Goal: Task Accomplishment & Management: Manage account settings

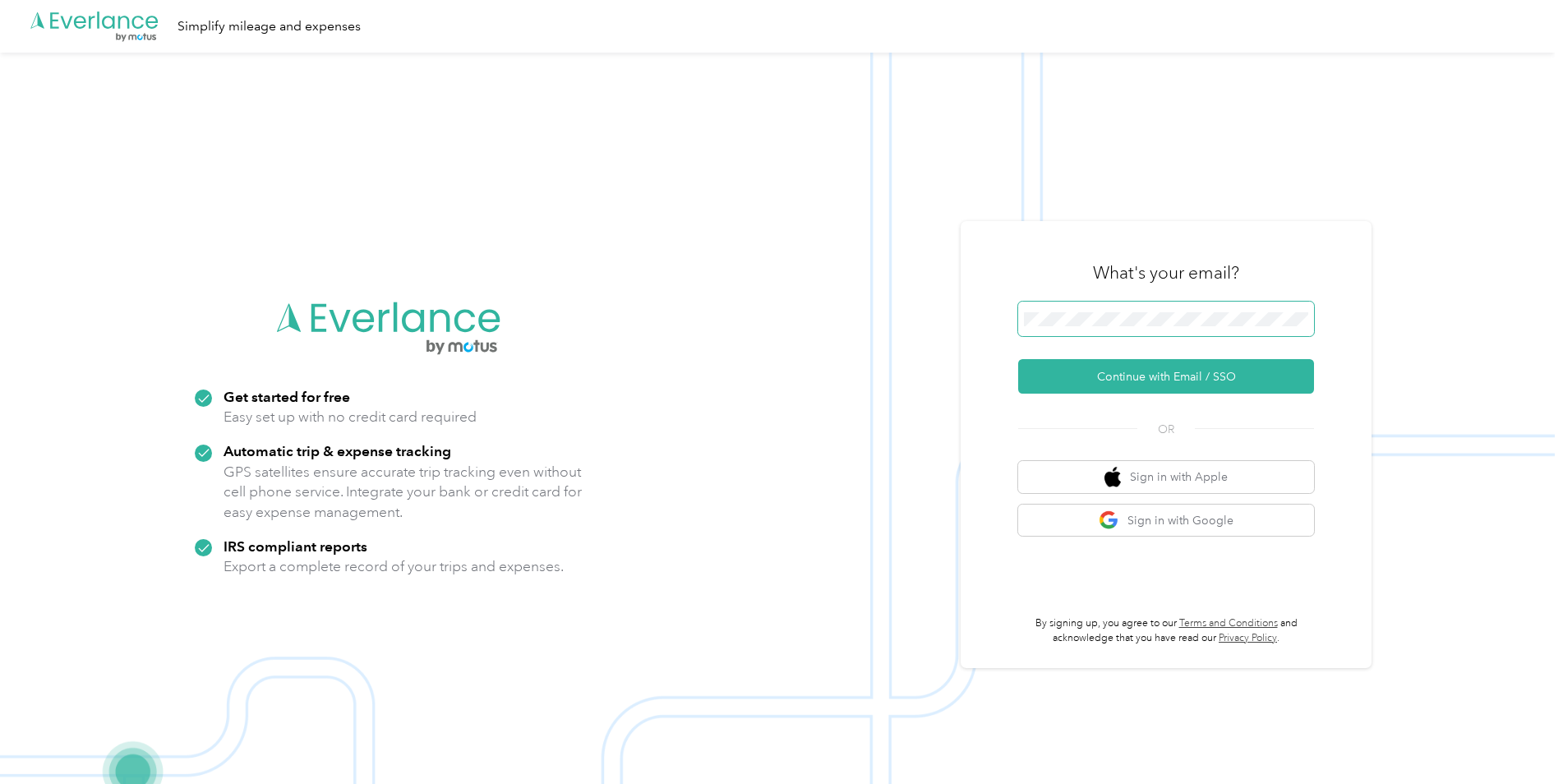
click at [1058, 329] on span at bounding box center [1166, 319] width 296 height 35
click at [1100, 369] on button "Continue with Email / SSO" at bounding box center [1166, 376] width 296 height 35
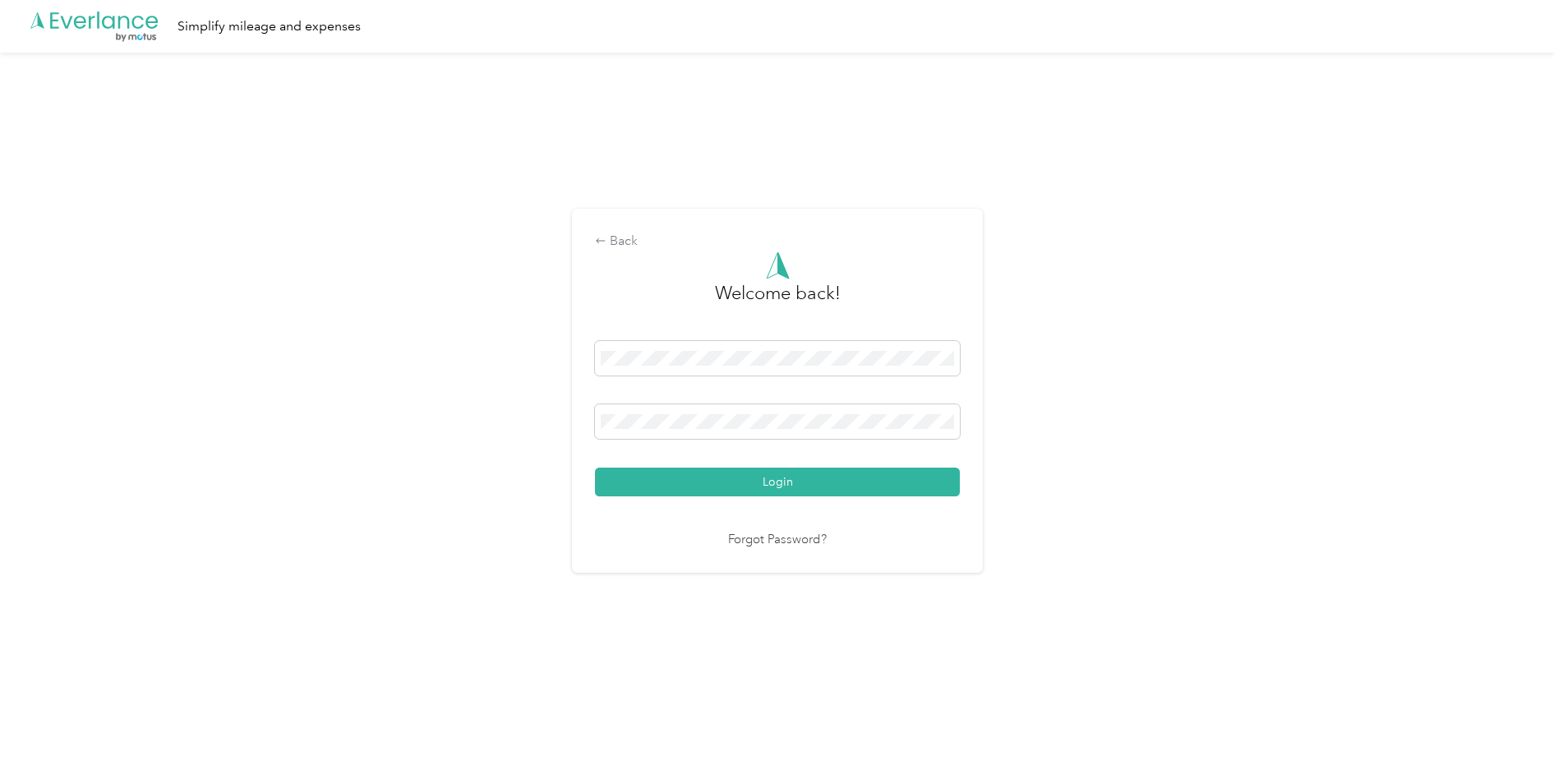
click at [794, 484] on button "Login" at bounding box center [776, 482] width 365 height 29
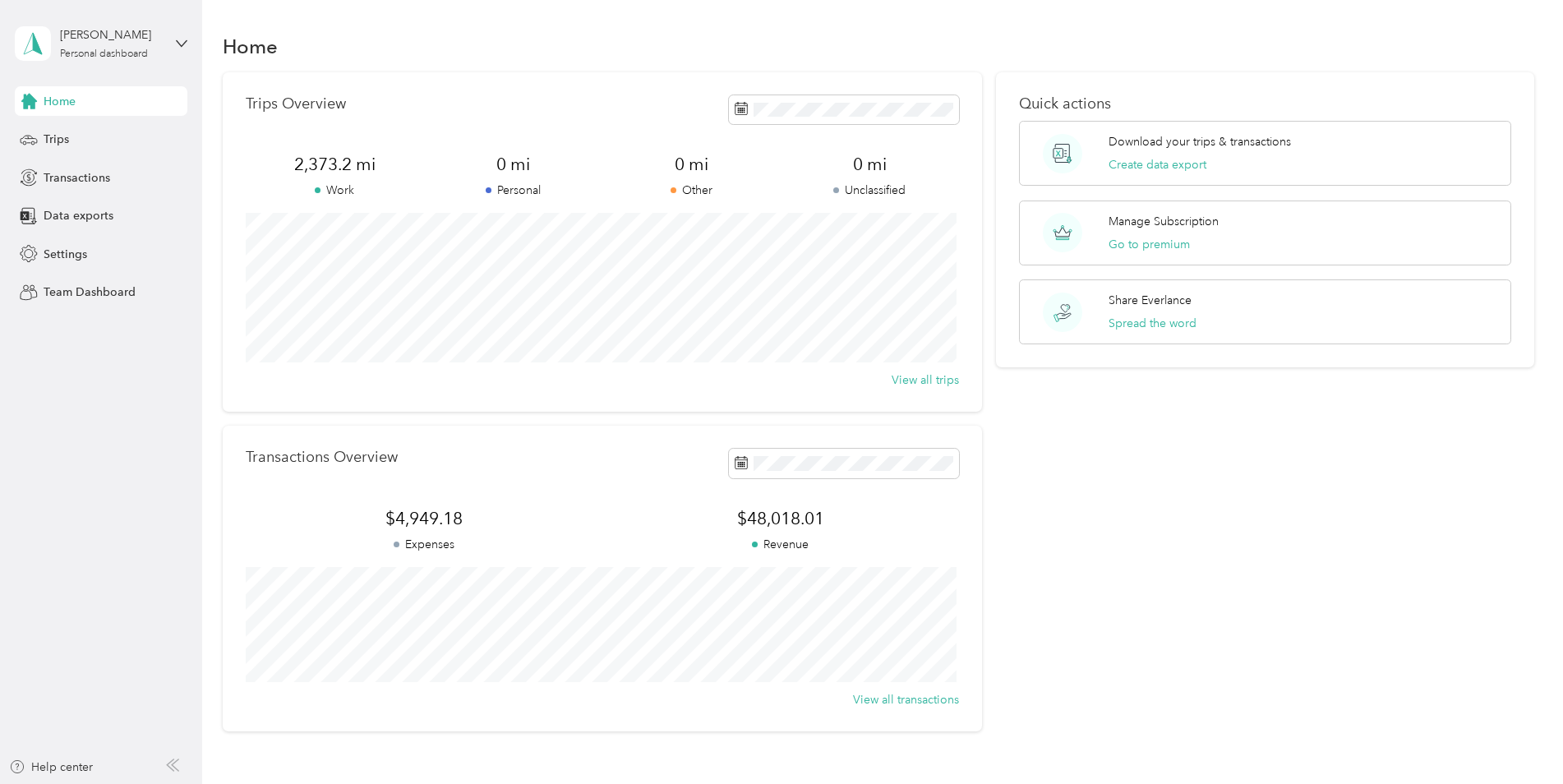
drag, startPoint x: 625, startPoint y: 48, endPoint x: 533, endPoint y: 25, distance: 94.8
click at [625, 48] on div "Home" at bounding box center [878, 46] width 1312 height 35
click at [376, 41] on div "Home" at bounding box center [878, 46] width 1312 height 35
click at [55, 180] on span "Transactions" at bounding box center [76, 178] width 67 height 17
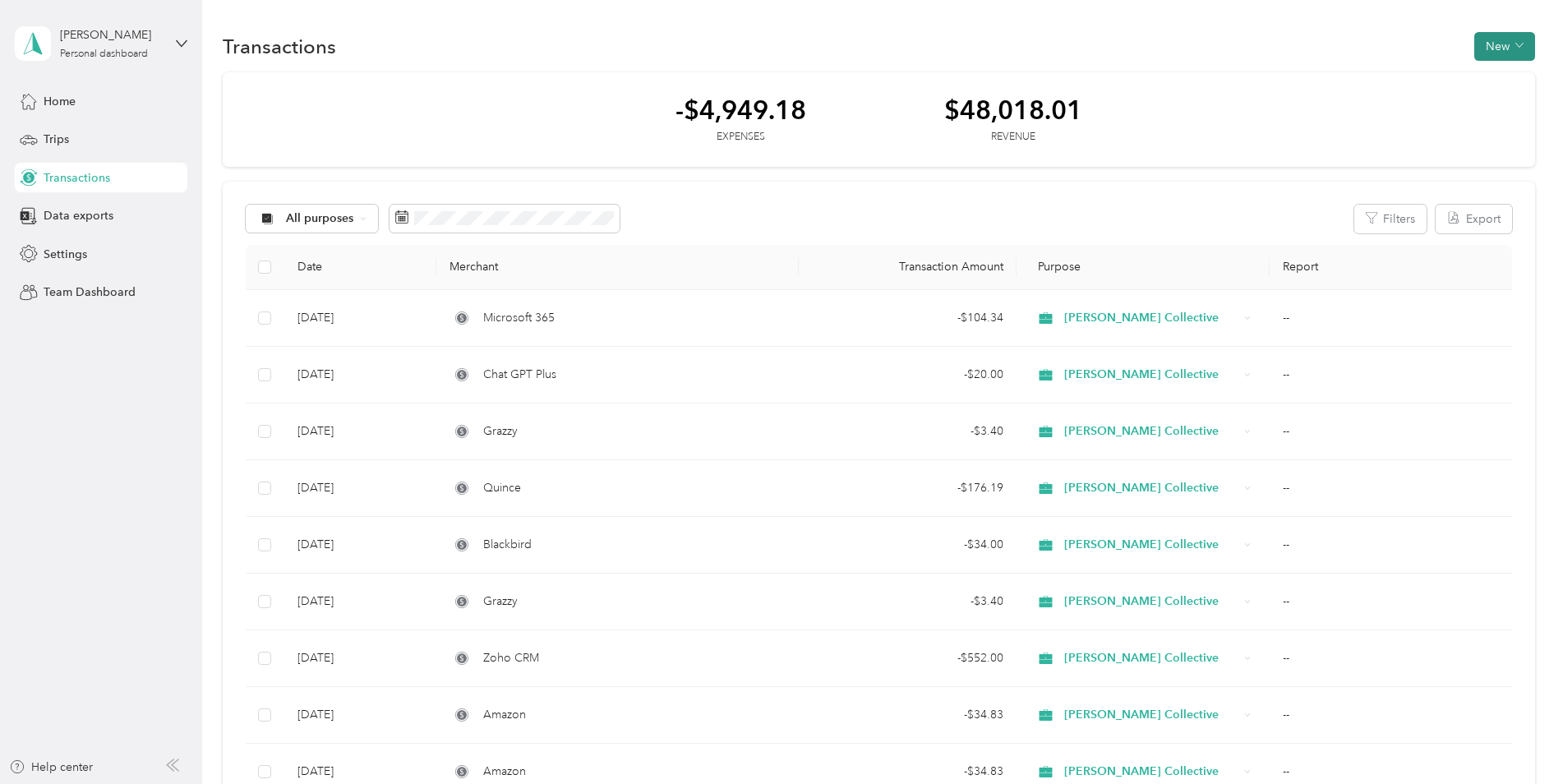
click at [1500, 52] on button "New" at bounding box center [1505, 47] width 61 height 29
click at [1490, 72] on span "Expense" at bounding box center [1496, 78] width 44 height 17
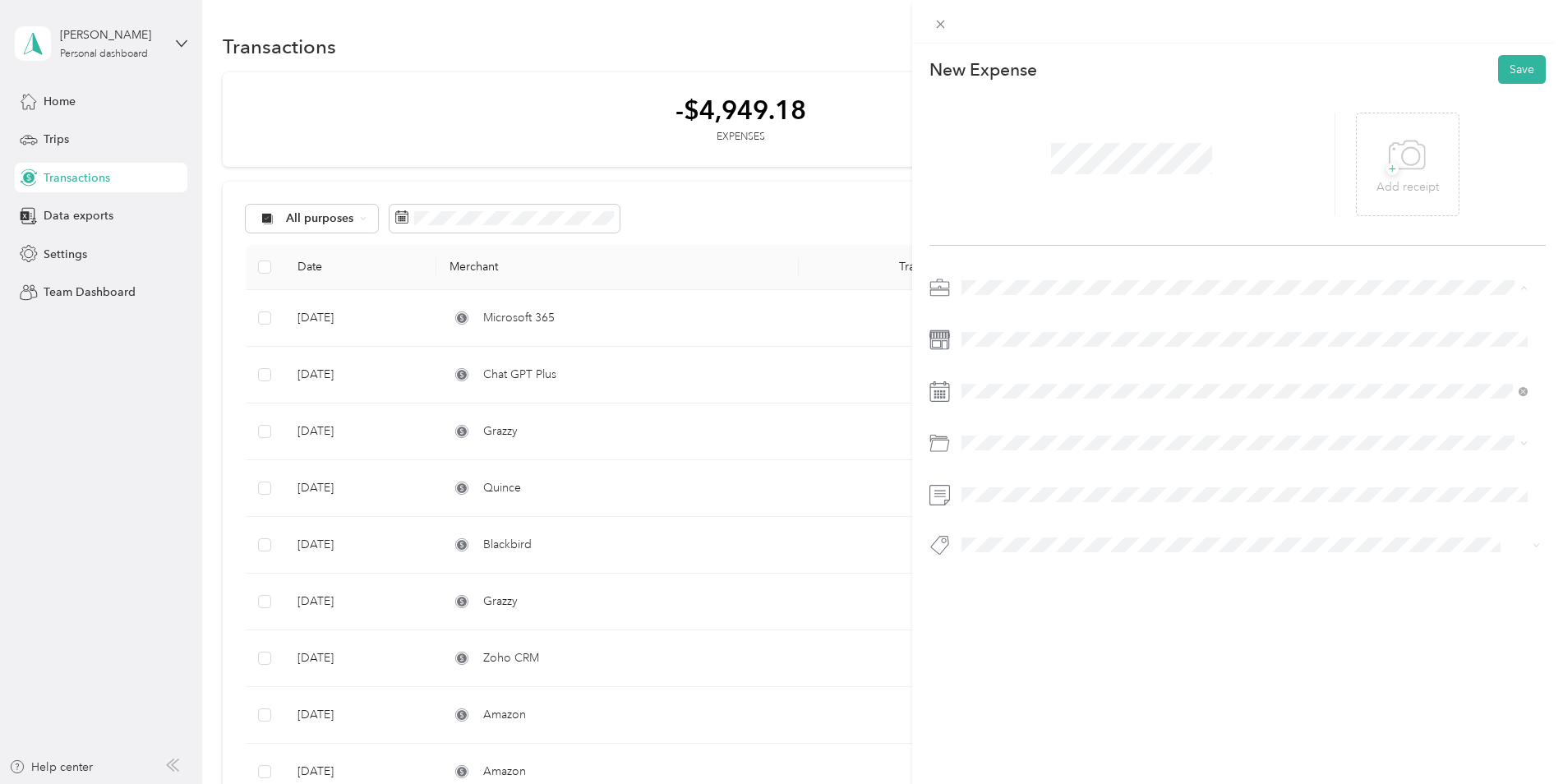
click at [997, 397] on span "[PERSON_NAME] Collective" at bounding box center [1039, 403] width 145 height 14
click at [1006, 481] on icon at bounding box center [1001, 483] width 16 height 16
click at [1054, 619] on div "24" at bounding box center [1059, 619] width 21 height 20
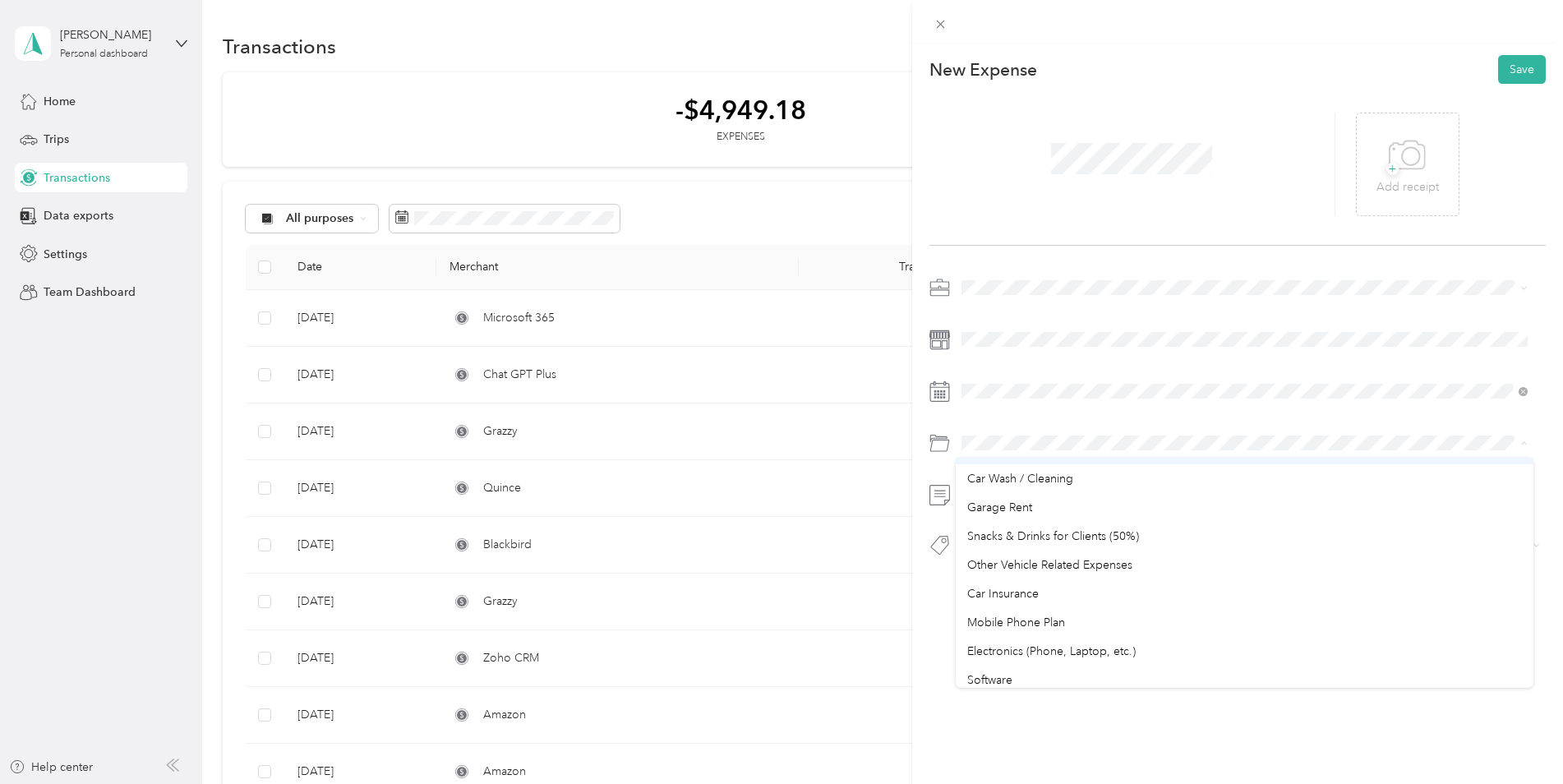
scroll to position [131, 0]
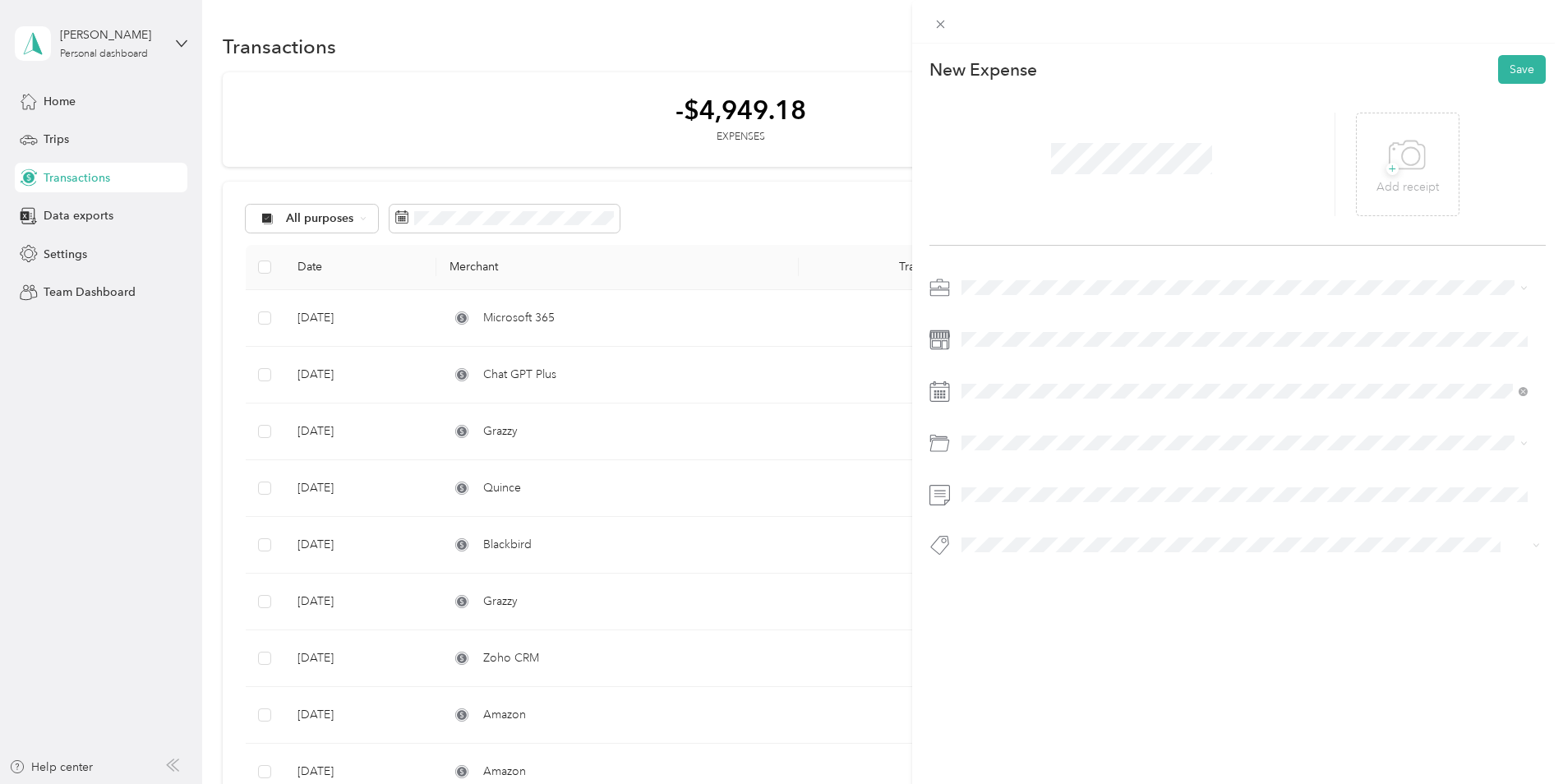
click at [1009, 475] on ol "Default categories Gasoline Car Maintenance and Repairs Car Lease Payments Park…" at bounding box center [1245, 569] width 579 height 230
click at [1056, 452] on span at bounding box center [1251, 442] width 590 height 26
click at [1056, 597] on span "Parking Fees and Tolls" at bounding box center [1023, 595] width 114 height 14
click at [1386, 173] on span "+" at bounding box center [1392, 168] width 13 height 13
click at [1517, 72] on button "Save" at bounding box center [1522, 69] width 47 height 29
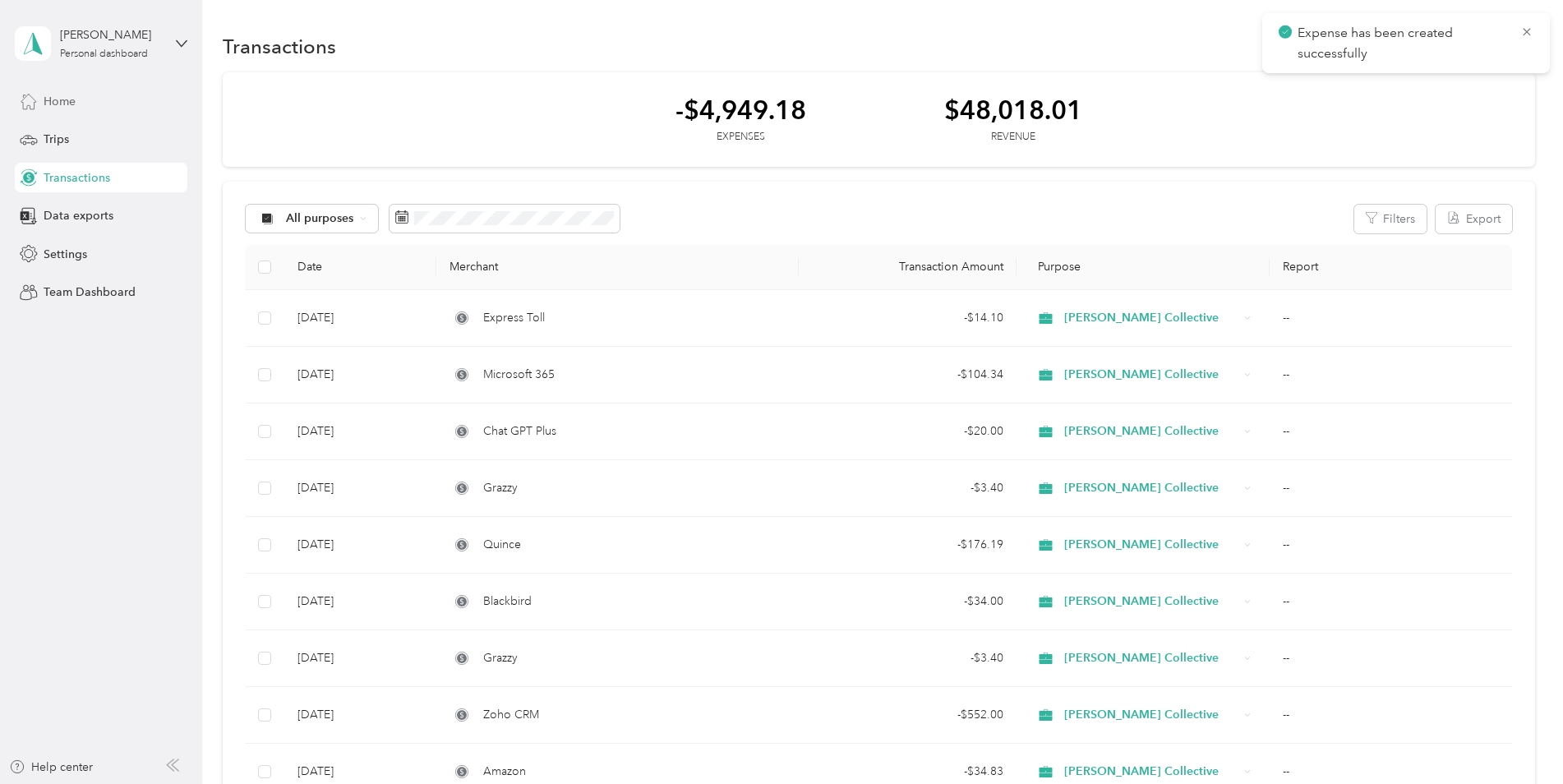
click at [70, 101] on span "Home" at bounding box center [59, 101] width 32 height 17
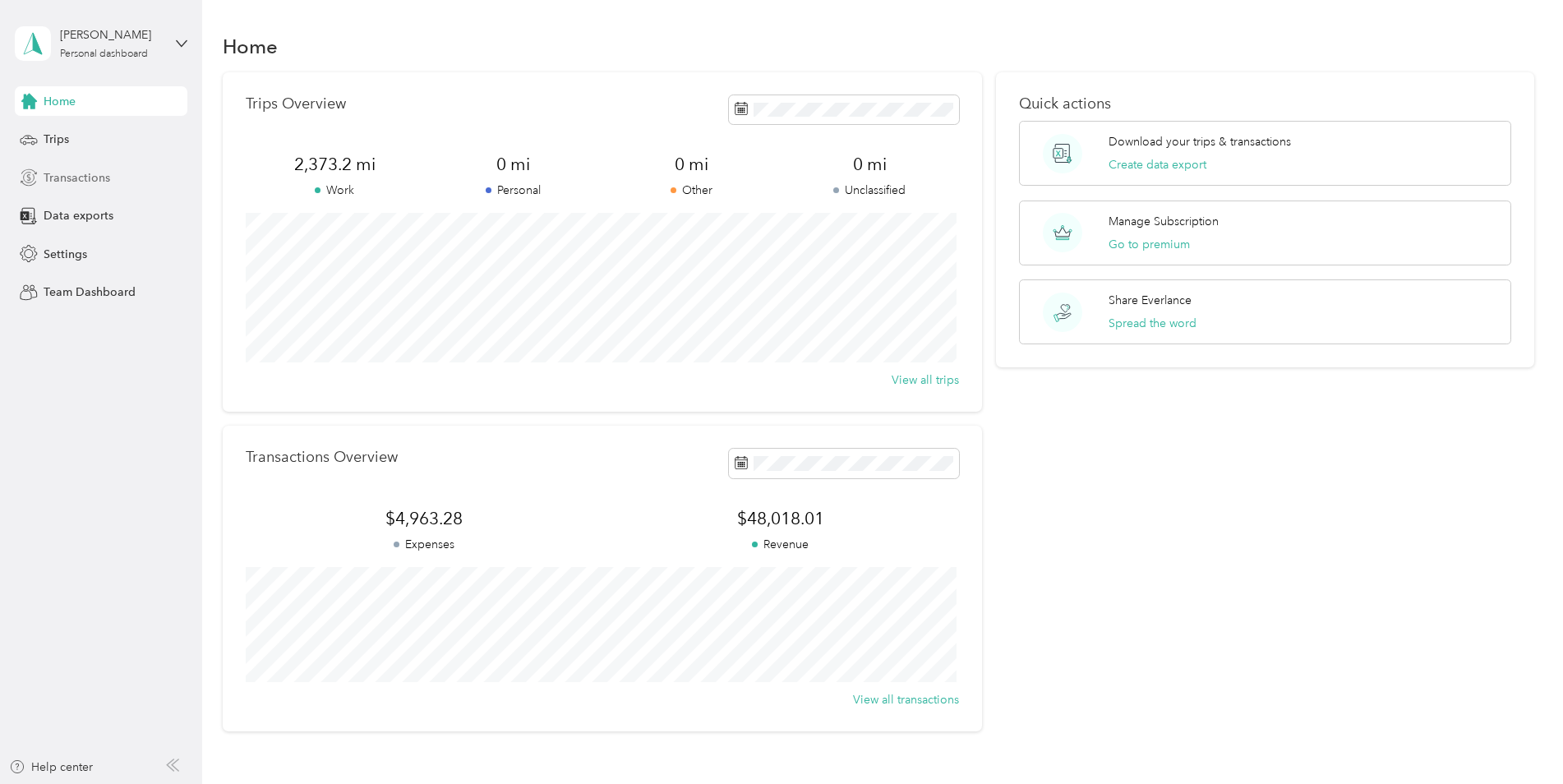
click at [82, 176] on span "Transactions" at bounding box center [76, 178] width 67 height 17
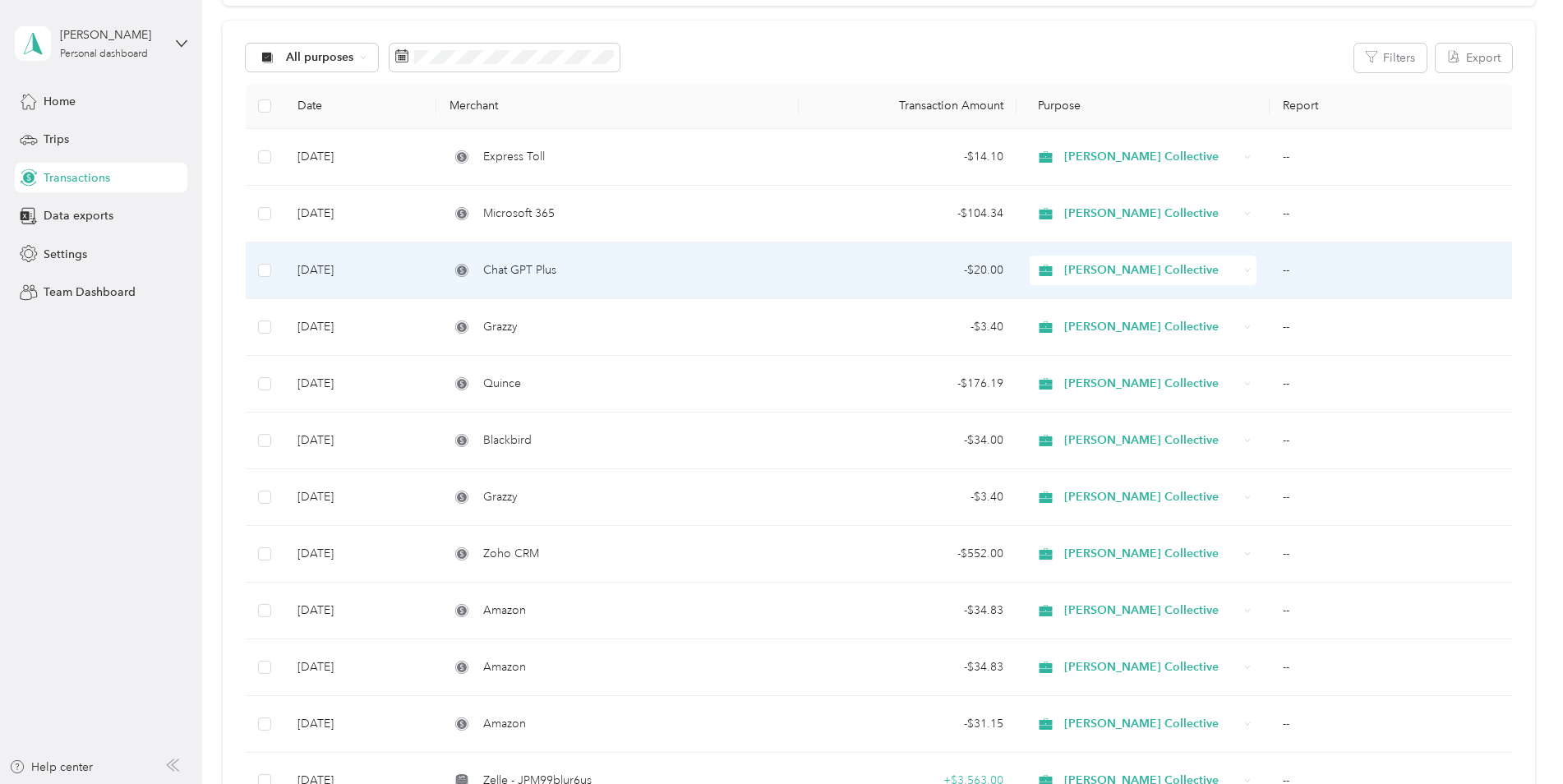
scroll to position [164, 0]
